Goal: Task Accomplishment & Management: Use online tool/utility

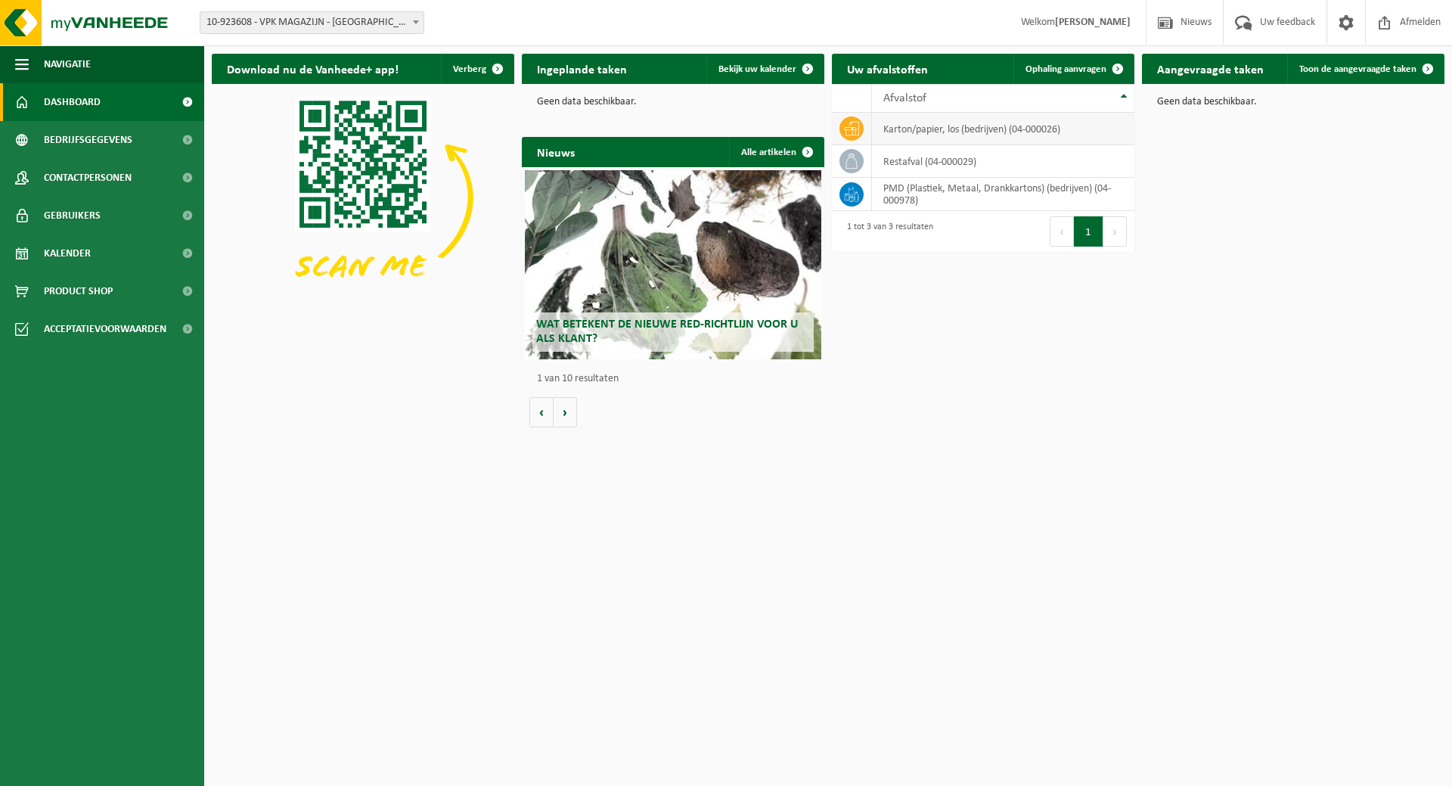
click at [917, 123] on td "karton/papier, los (bedrijven) (04-000026)" at bounding box center [1003, 129] width 262 height 33
click at [1082, 63] on link "Ophaling aanvragen" at bounding box center [1073, 69] width 120 height 30
click at [905, 133] on td "karton/papier, los (bedrijven) (04-000026)" at bounding box center [1003, 129] width 262 height 33
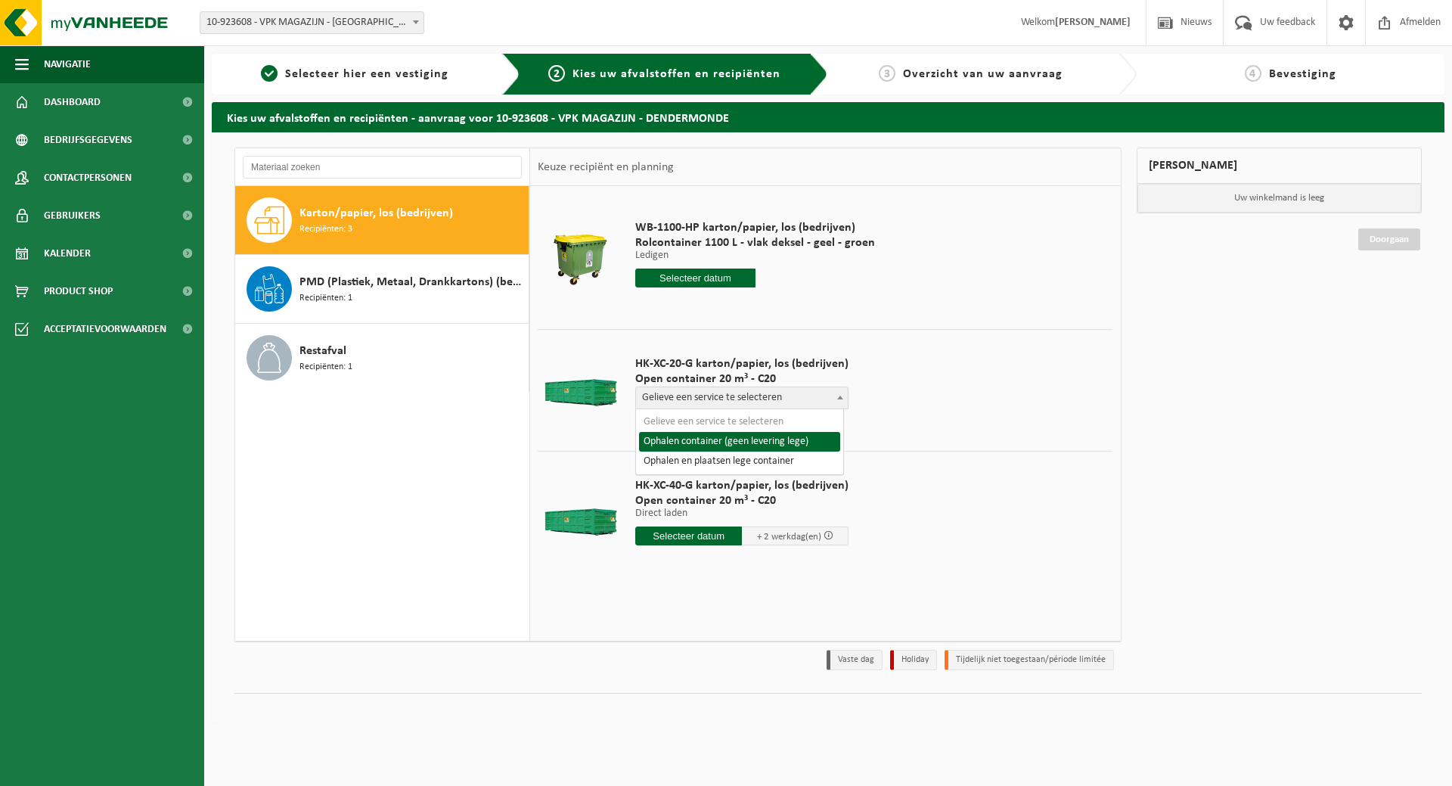
click at [833, 394] on span at bounding box center [840, 397] width 15 height 20
select select "TRAN-VEL-003591_HK-XC-20-GN-00_04-000026_268"
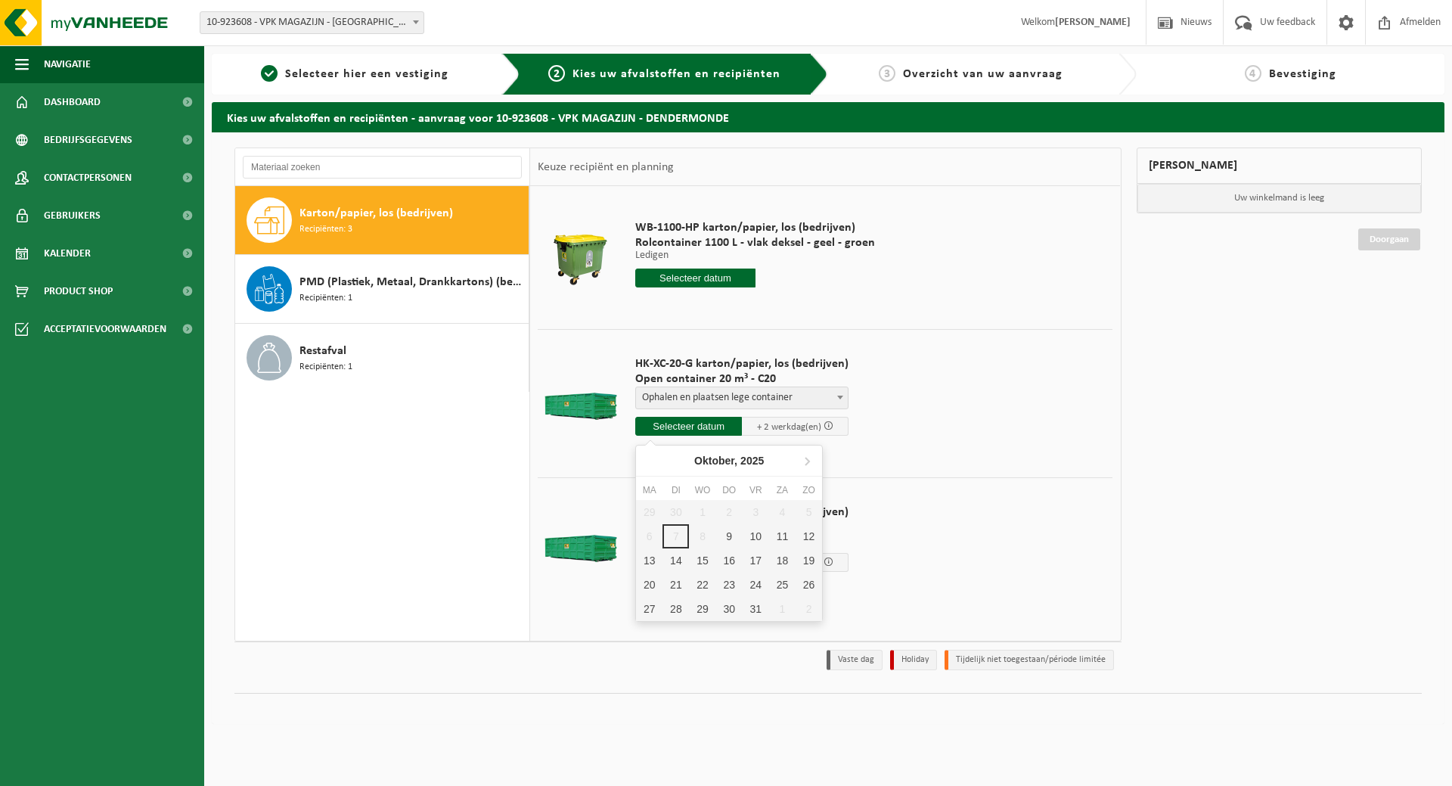
click at [688, 425] on input "text" at bounding box center [688, 426] width 107 height 19
click at [734, 540] on div "9" at bounding box center [729, 536] width 26 height 24
type input "Van 2025-10-09"
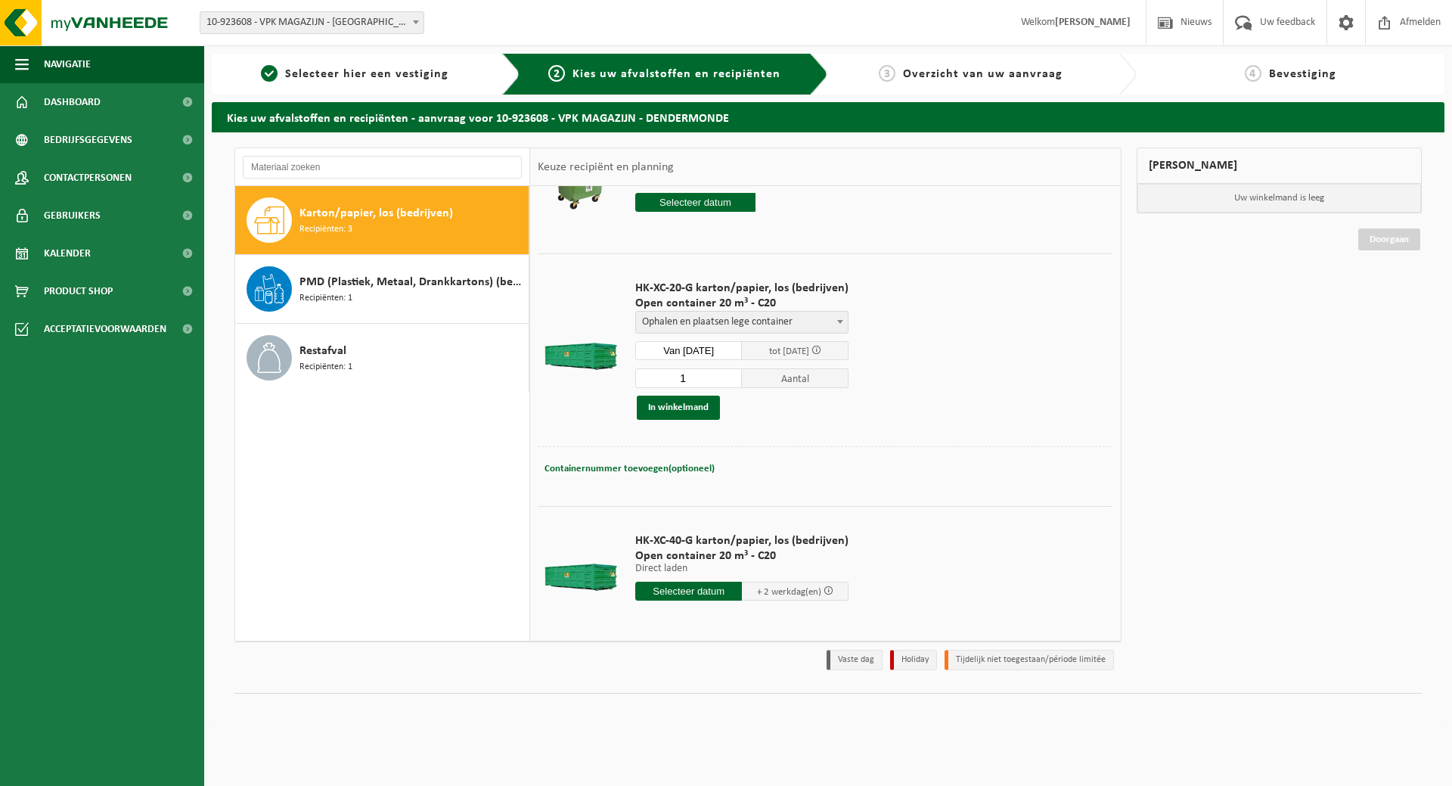
scroll to position [85, 0]
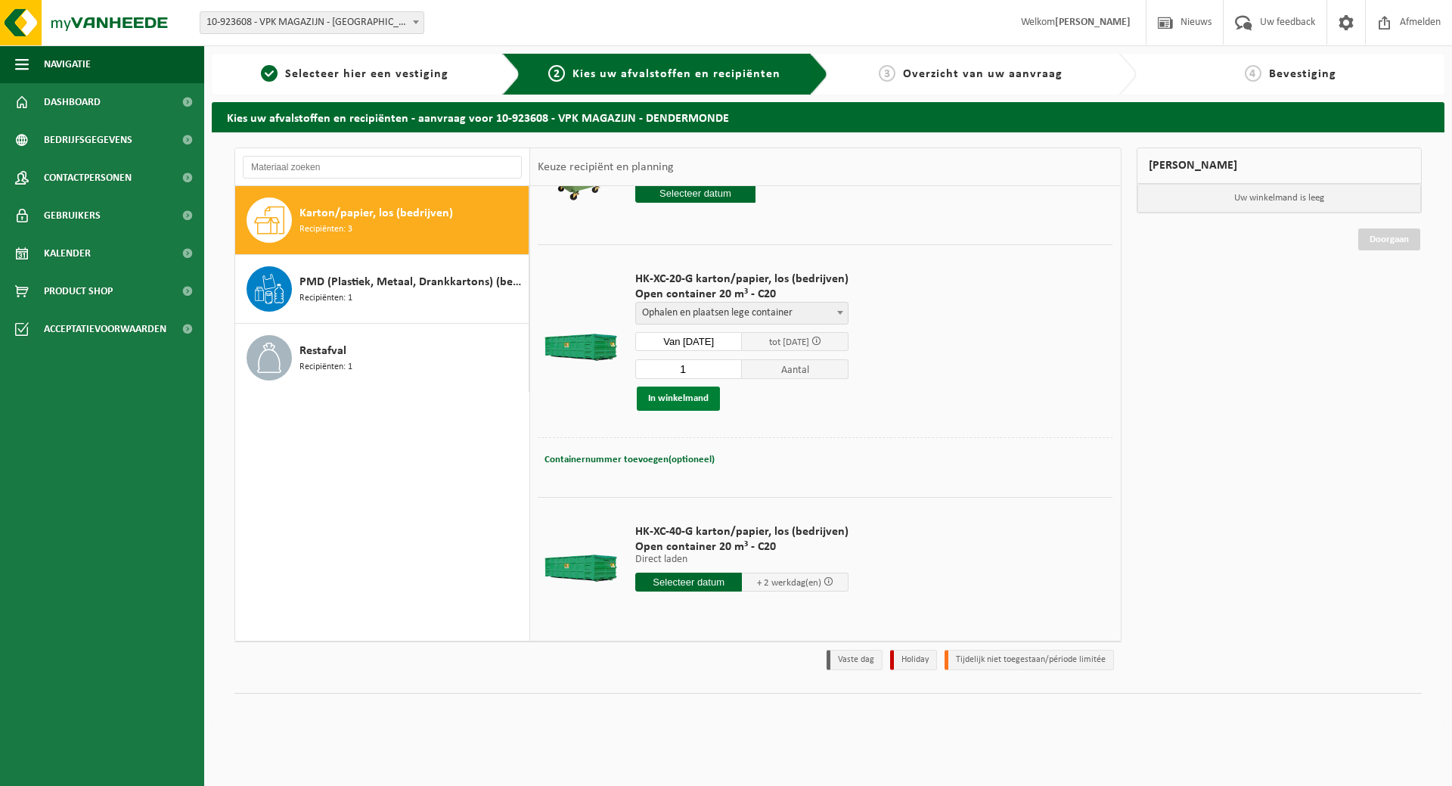
click at [651, 395] on button "In winkelmand" at bounding box center [678, 398] width 83 height 24
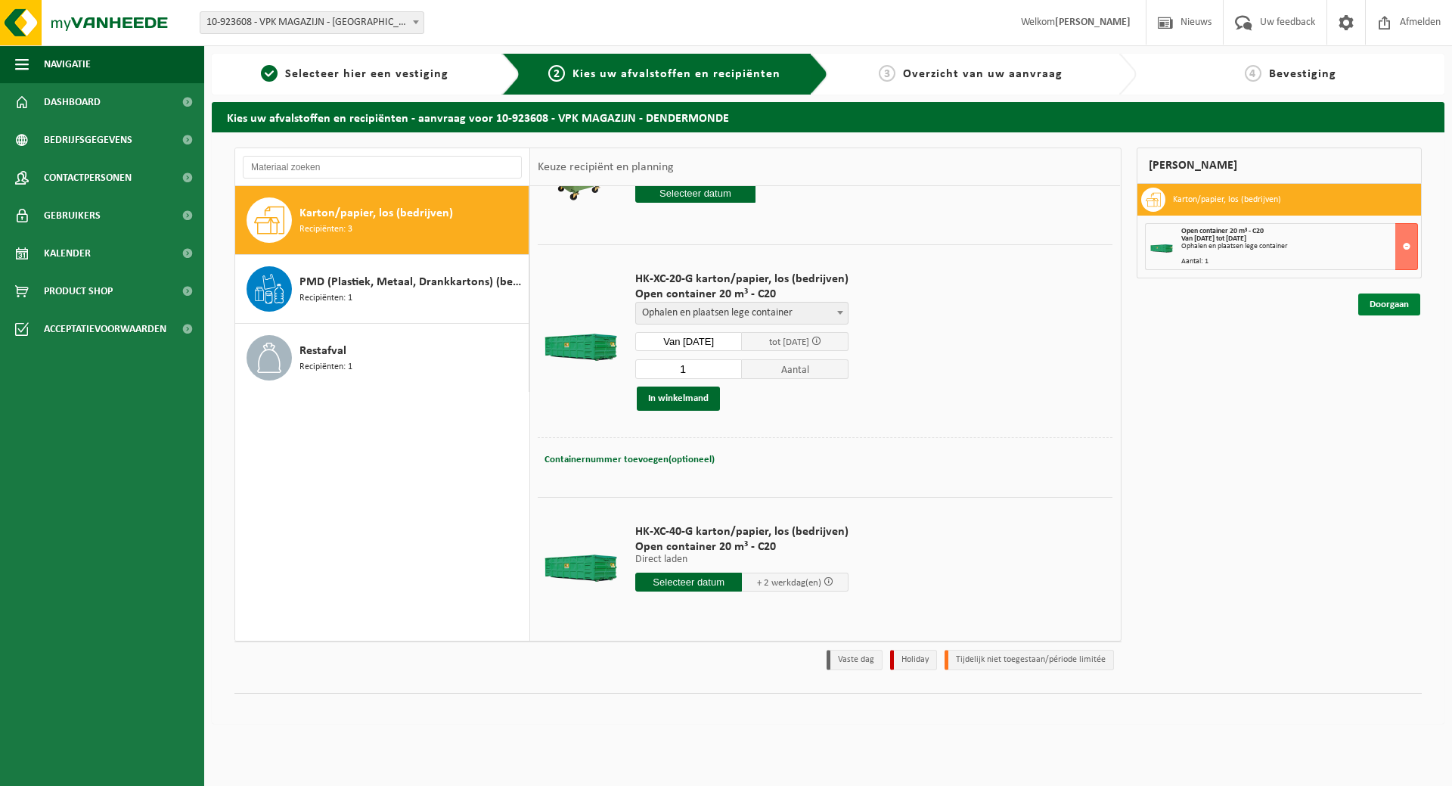
click at [1392, 303] on link "Doorgaan" at bounding box center [1389, 304] width 62 height 22
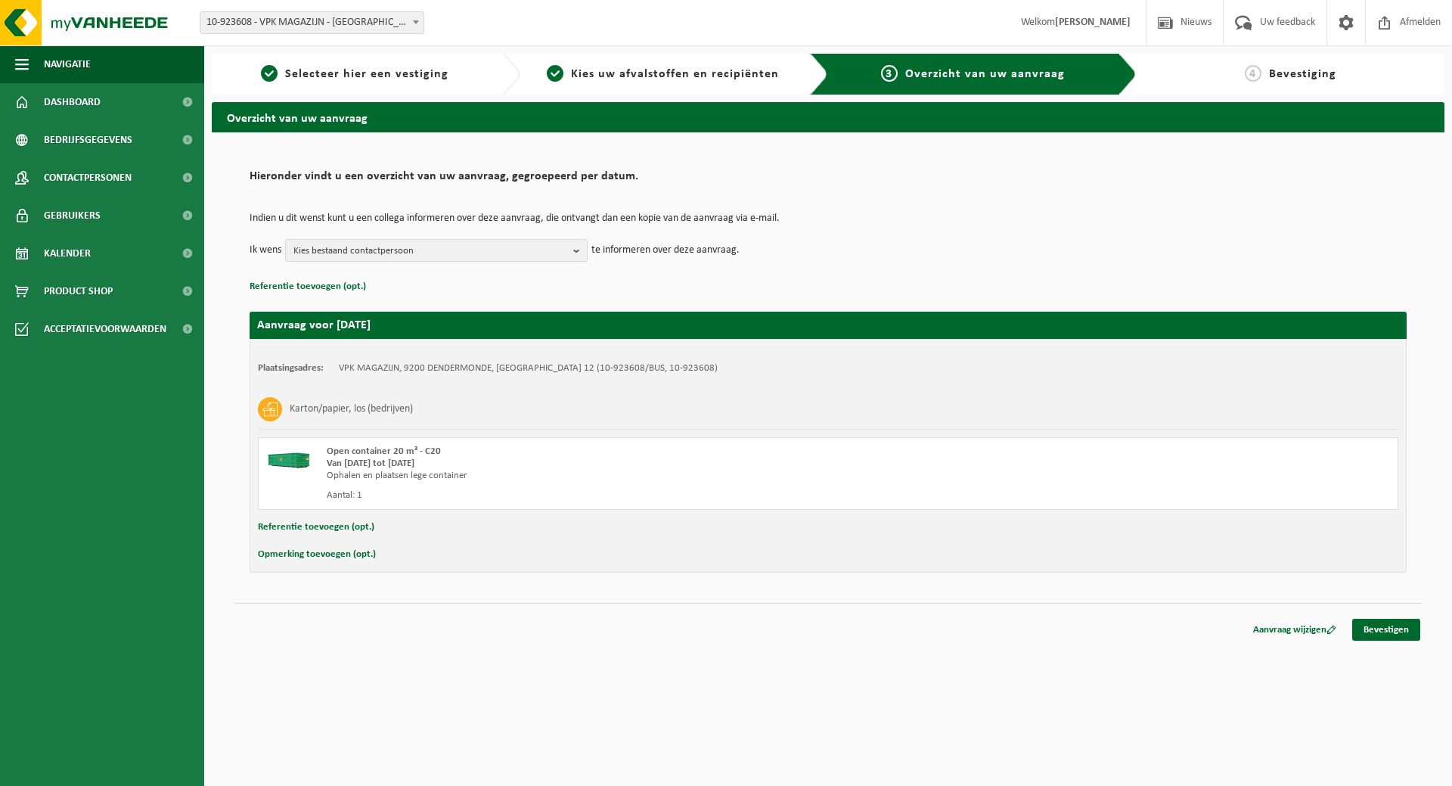
click at [381, 560] on div "Opmerking toevoegen (opt.)" at bounding box center [828, 555] width 1141 height 20
click at [346, 556] on button "Opmerking toevoegen (opt.)" at bounding box center [317, 555] width 118 height 20
click at [445, 551] on input "text" at bounding box center [857, 556] width 1051 height 23
click at [558, 558] on input "ben aanwezig tussen 6u en 13u, container te ledegigen in" at bounding box center [857, 556] width 1051 height 23
type input "ben aanwezig tussen 6u en 13u, container te ledigen in VPK Oudegem"
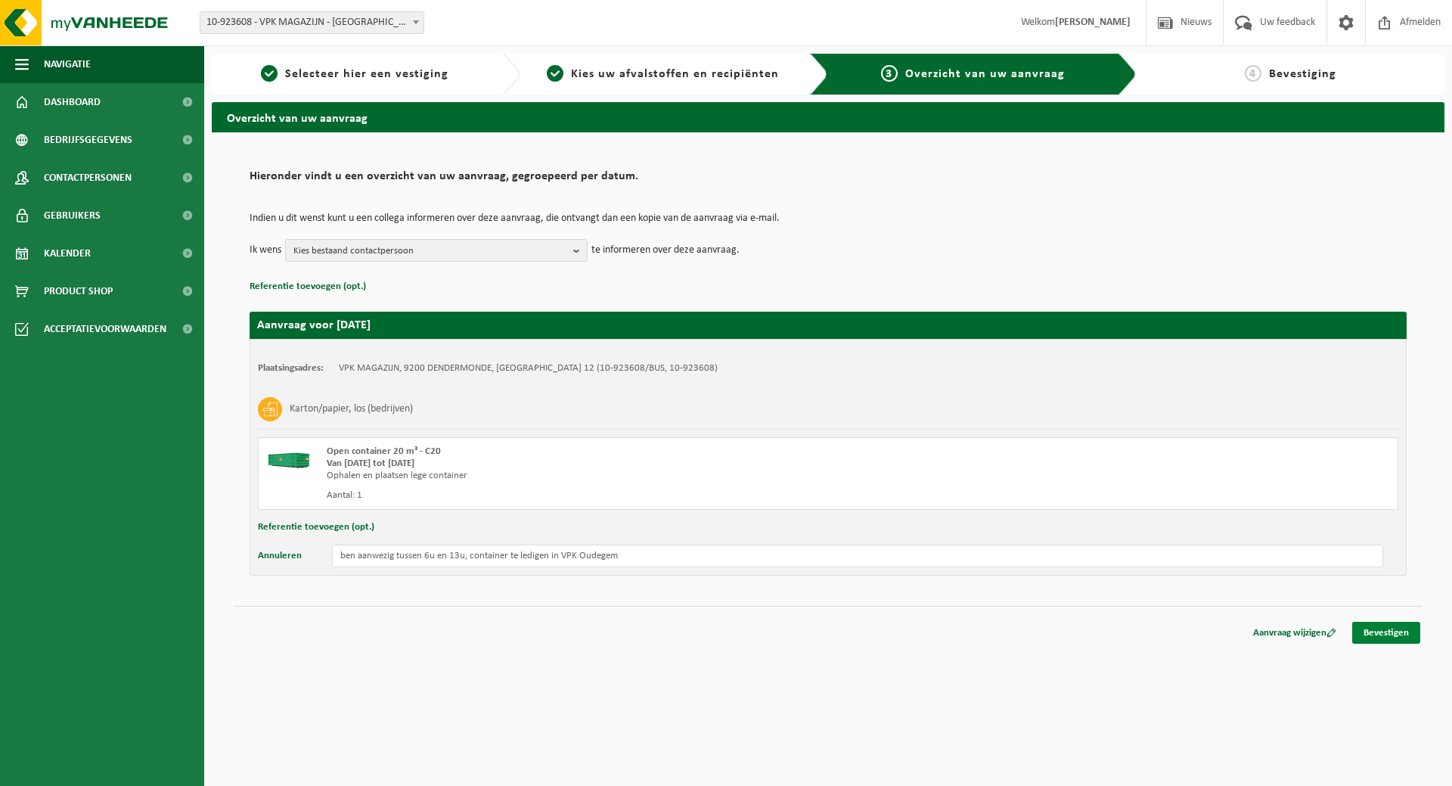
click at [1380, 629] on link "Bevestigen" at bounding box center [1386, 633] width 68 height 22
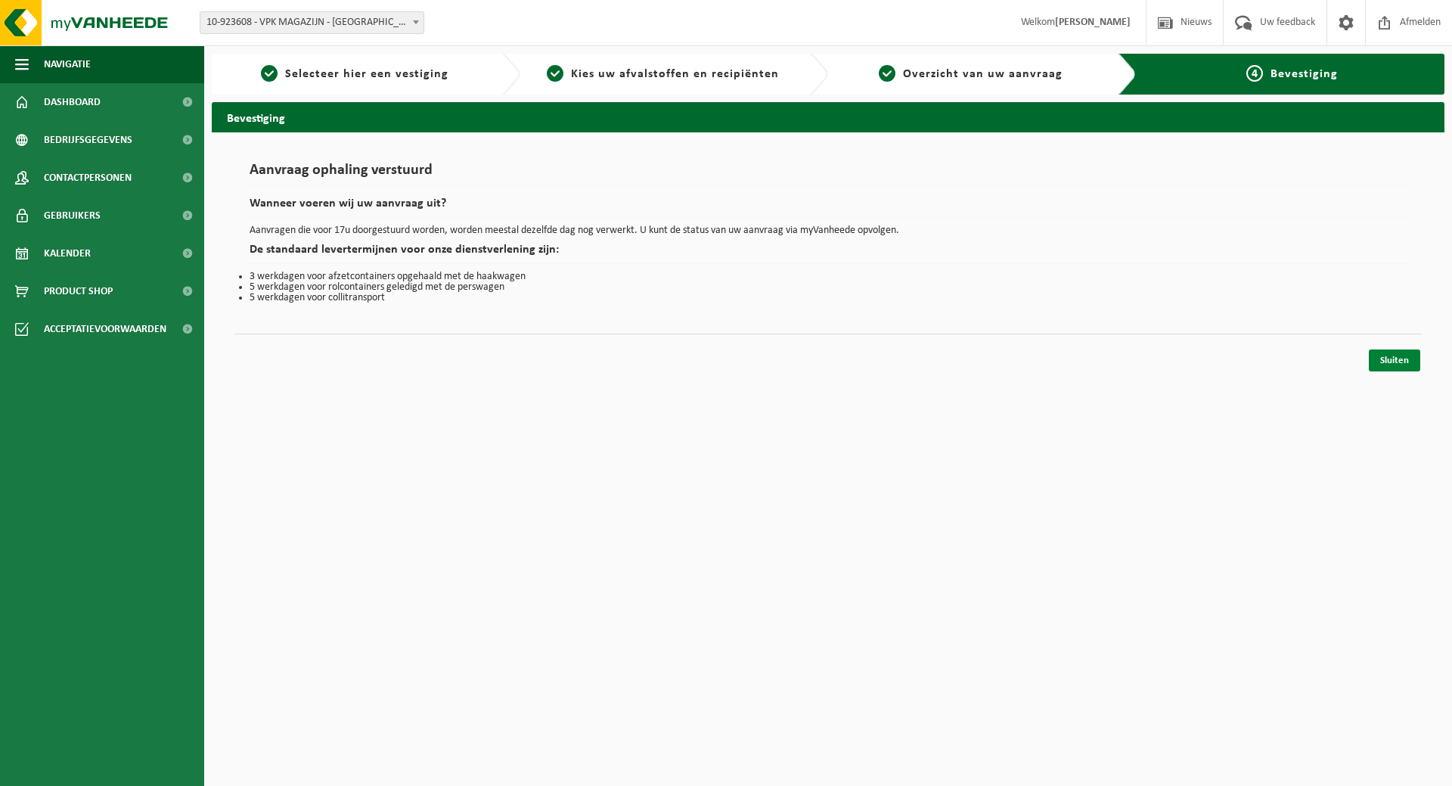
click at [1398, 353] on link "Sluiten" at bounding box center [1394, 360] width 51 height 22
